Goal: Find specific page/section: Find specific page/section

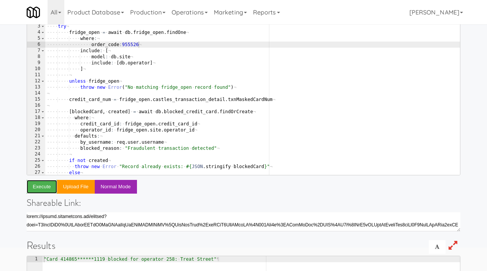
scroll to position [12, 0]
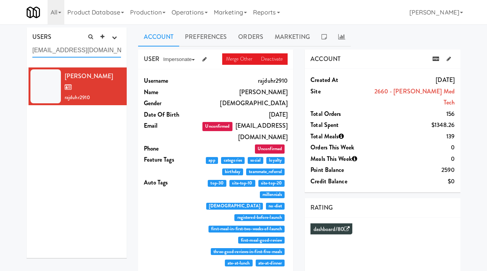
click at [104, 54] on input "rduhra@baylismedtech.com" at bounding box center [76, 50] width 89 height 14
paste input "alex.palin@ingka.ikea"
type input "alex.palin@ingka.ikea.com"
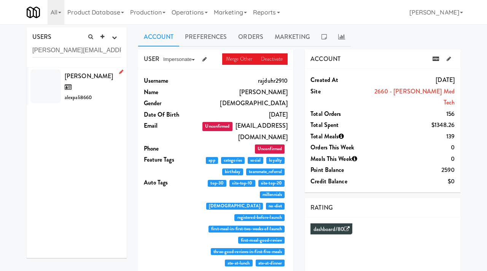
click at [111, 85] on div "Alex Palin alexpali8660" at bounding box center [93, 86] width 56 height 32
